Goal: Transaction & Acquisition: Purchase product/service

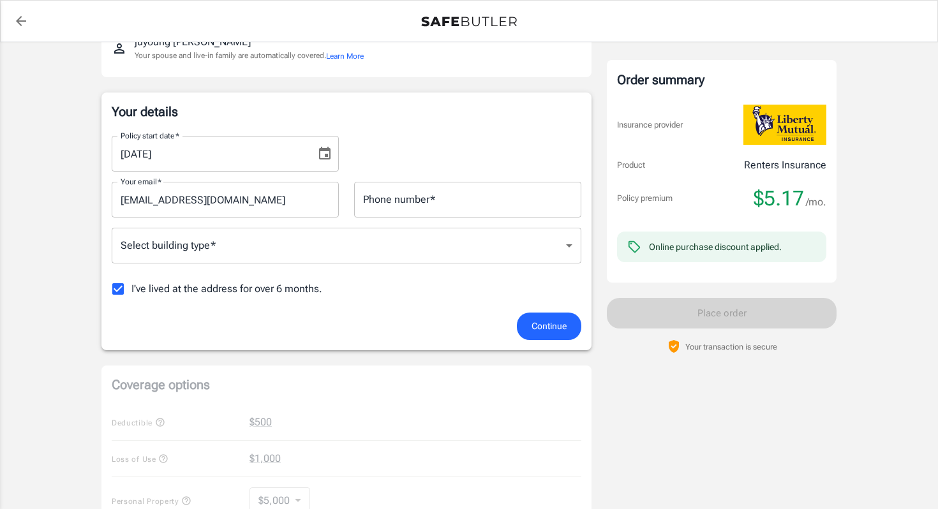
scroll to position [110, 0]
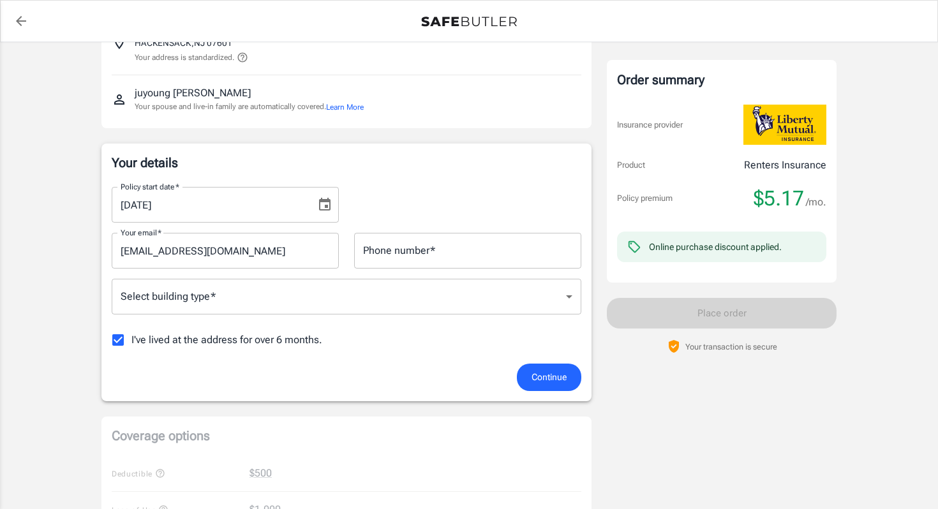
click at [237, 206] on input "[DATE]" at bounding box center [209, 205] width 195 height 36
click at [327, 205] on icon "Choose date, selected date is Sep 22, 2025" at bounding box center [324, 204] width 11 height 13
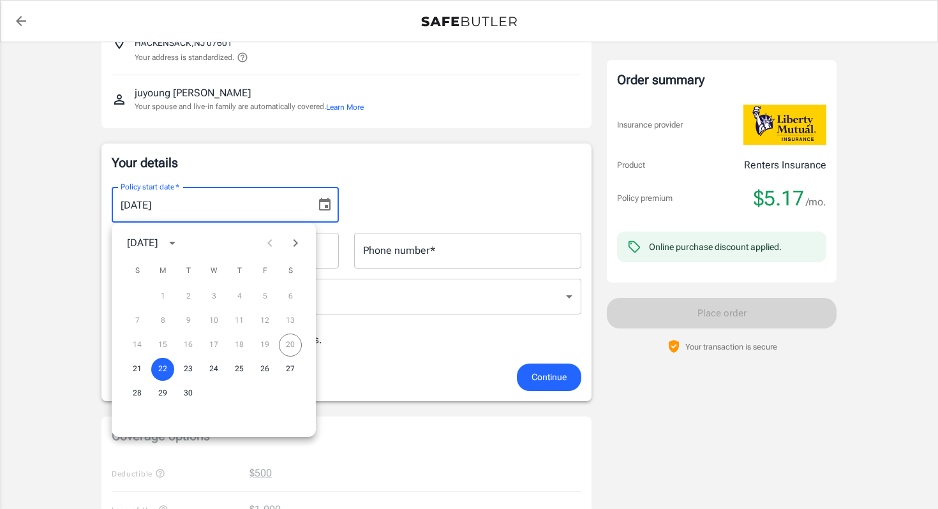
click at [293, 346] on div "14 15 16 17 18 19 20" at bounding box center [214, 345] width 204 height 23
click at [126, 370] on button "21" at bounding box center [137, 369] width 23 height 23
type input "[DATE]"
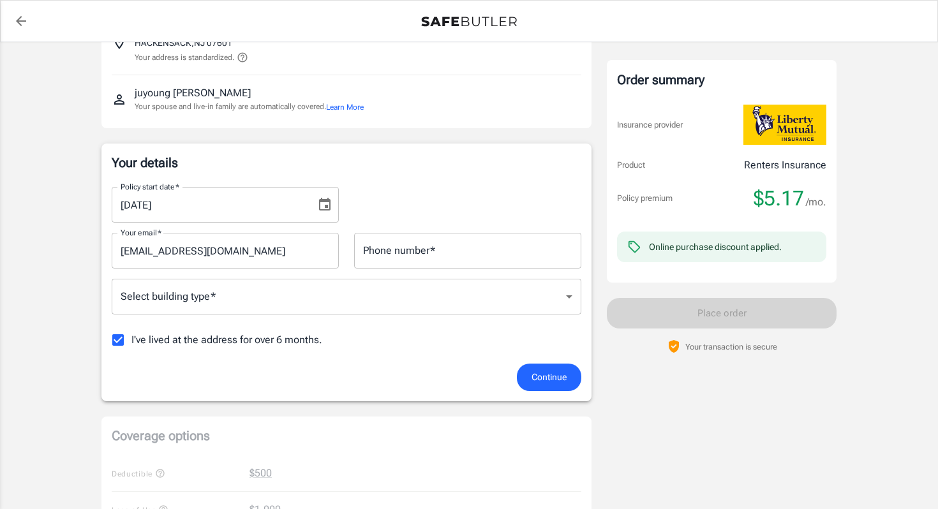
click at [383, 259] on input "Phone number   *" at bounding box center [467, 251] width 227 height 36
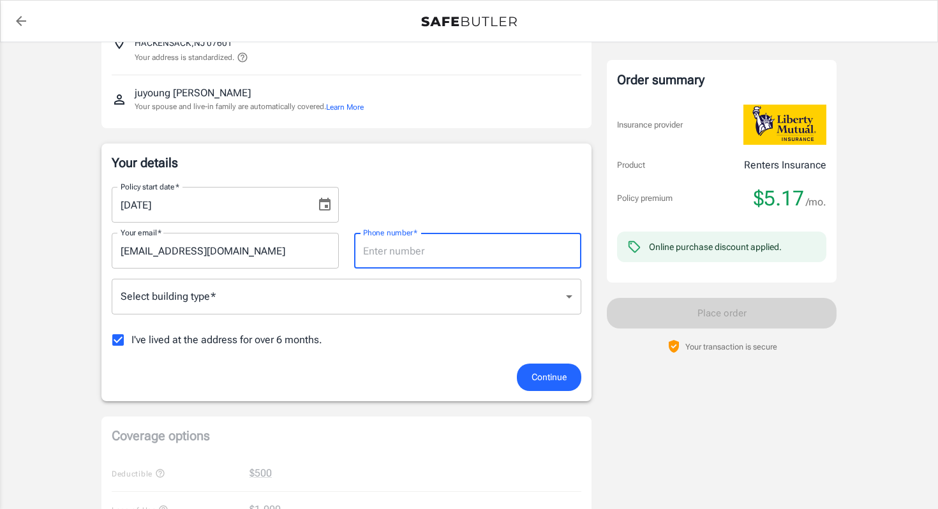
click at [468, 253] on input "Phone number   *" at bounding box center [467, 251] width 227 height 36
type input "7204628366"
click at [409, 290] on body "Policy premium $ 5.17 /mo Liberty Mutual Renters Insurance [STREET_ADDRESS] You…" at bounding box center [469, 516] width 938 height 1253
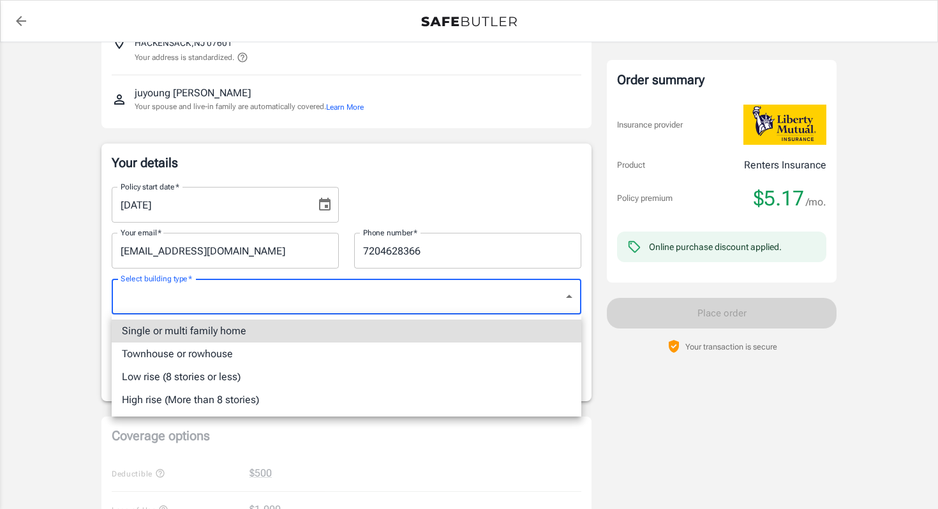
click at [640, 429] on div at bounding box center [469, 254] width 938 height 509
